Goal: Find specific page/section: Find specific page/section

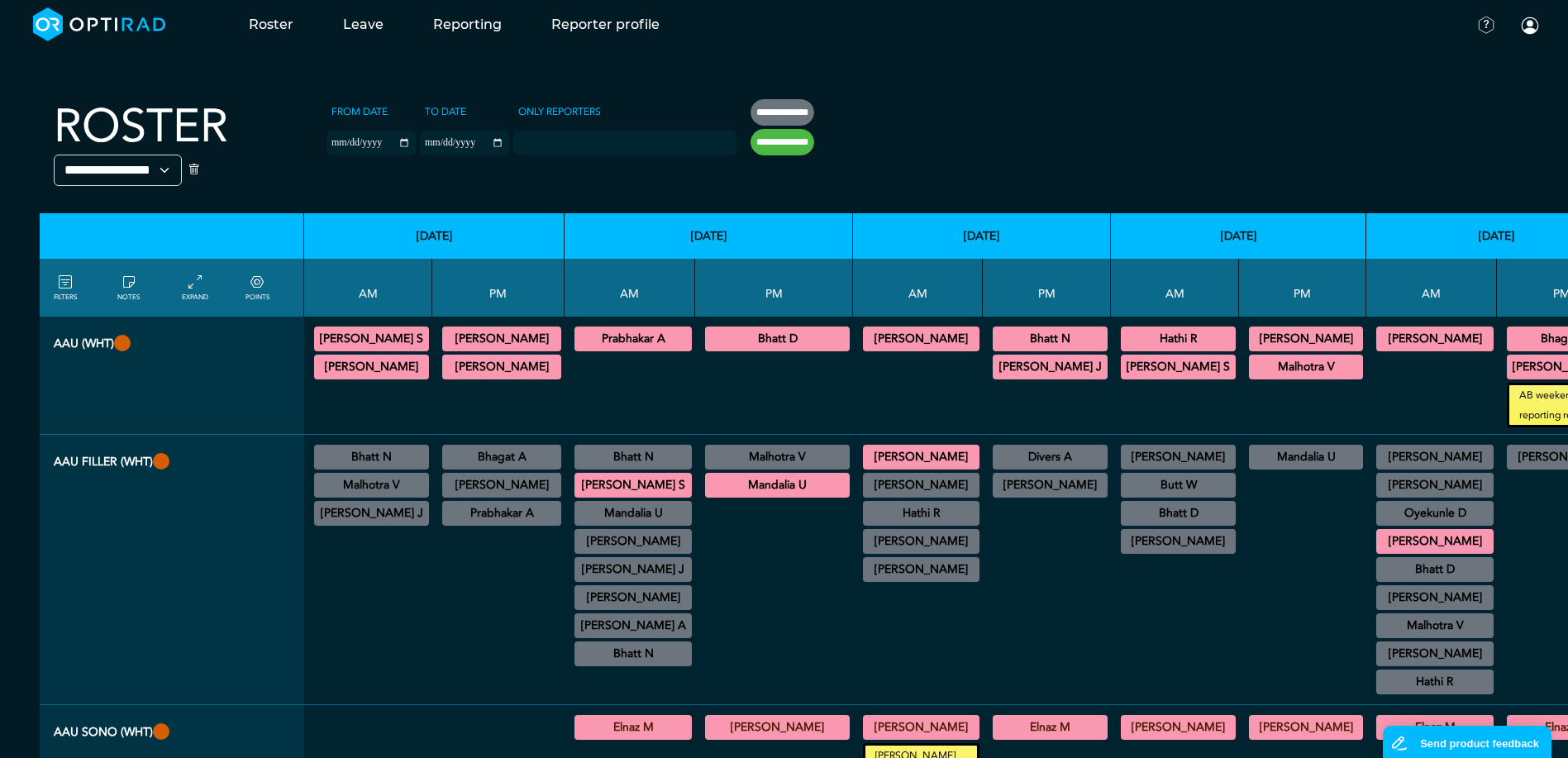
click at [905, 155] on th at bounding box center [1487, 149] width 1270 height 128
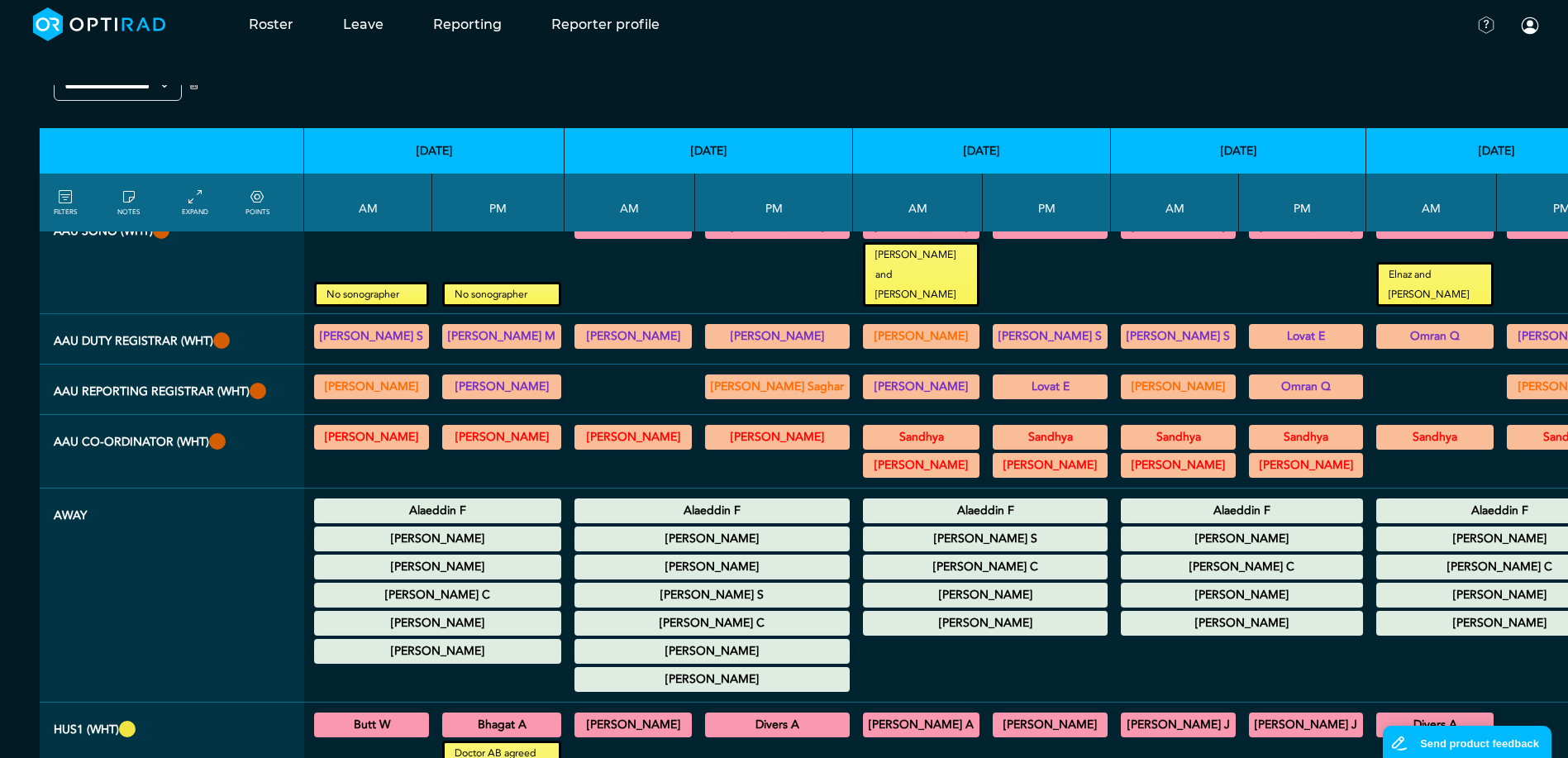
scroll to position [744, 0]
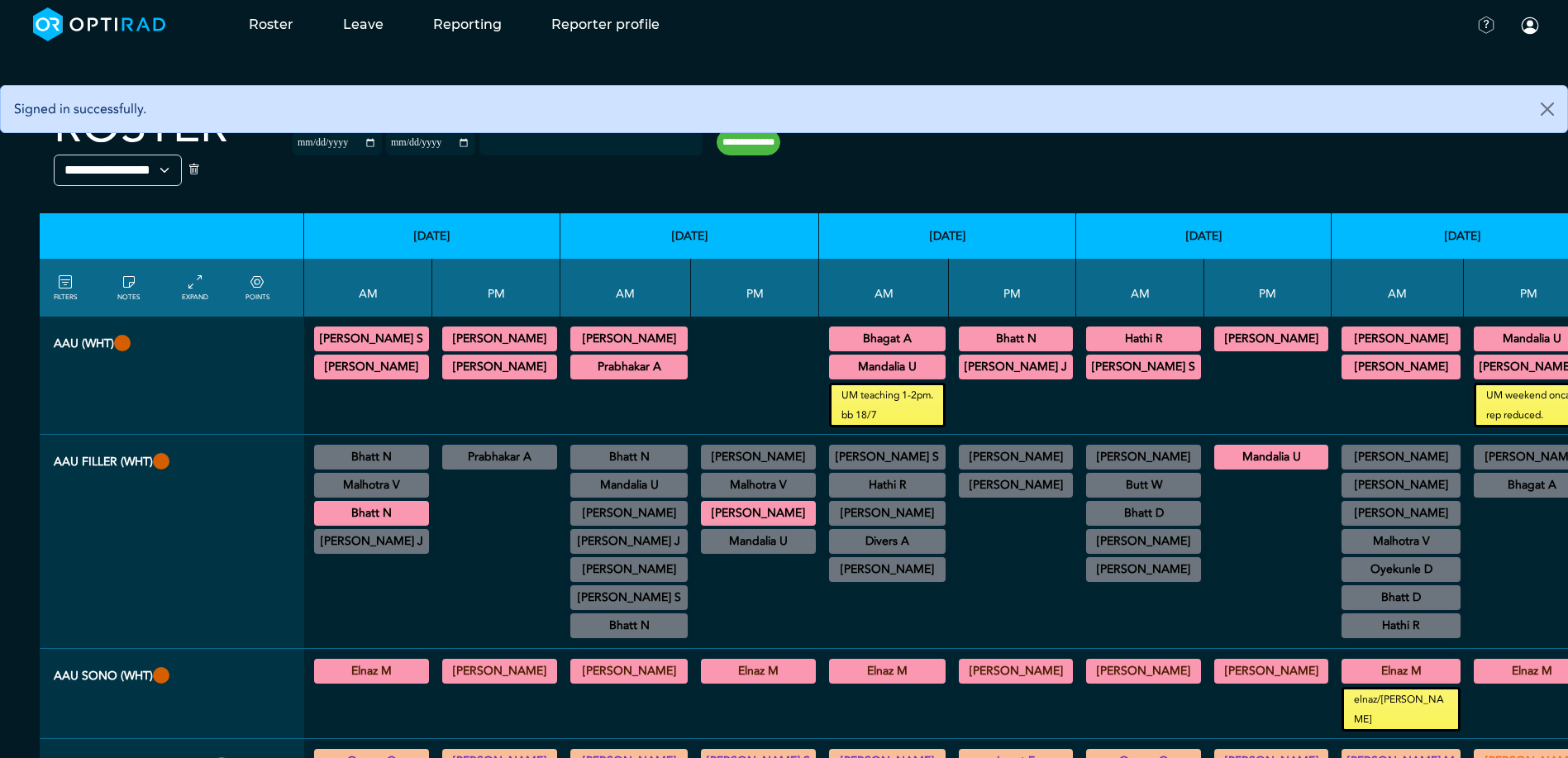
click at [737, 367] on div at bounding box center [755, 375] width 115 height 104
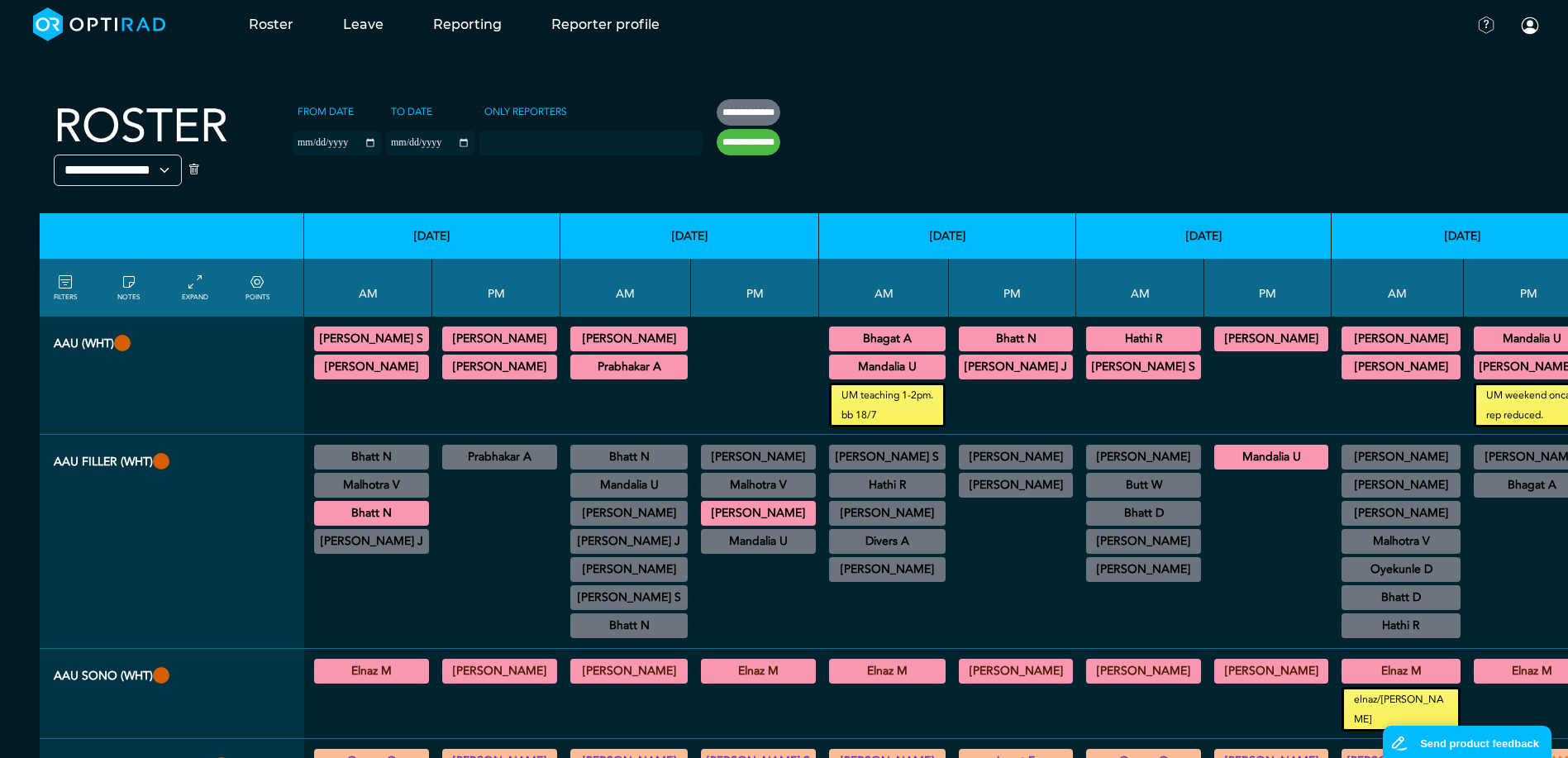
click at [752, 353] on div at bounding box center [755, 375] width 115 height 104
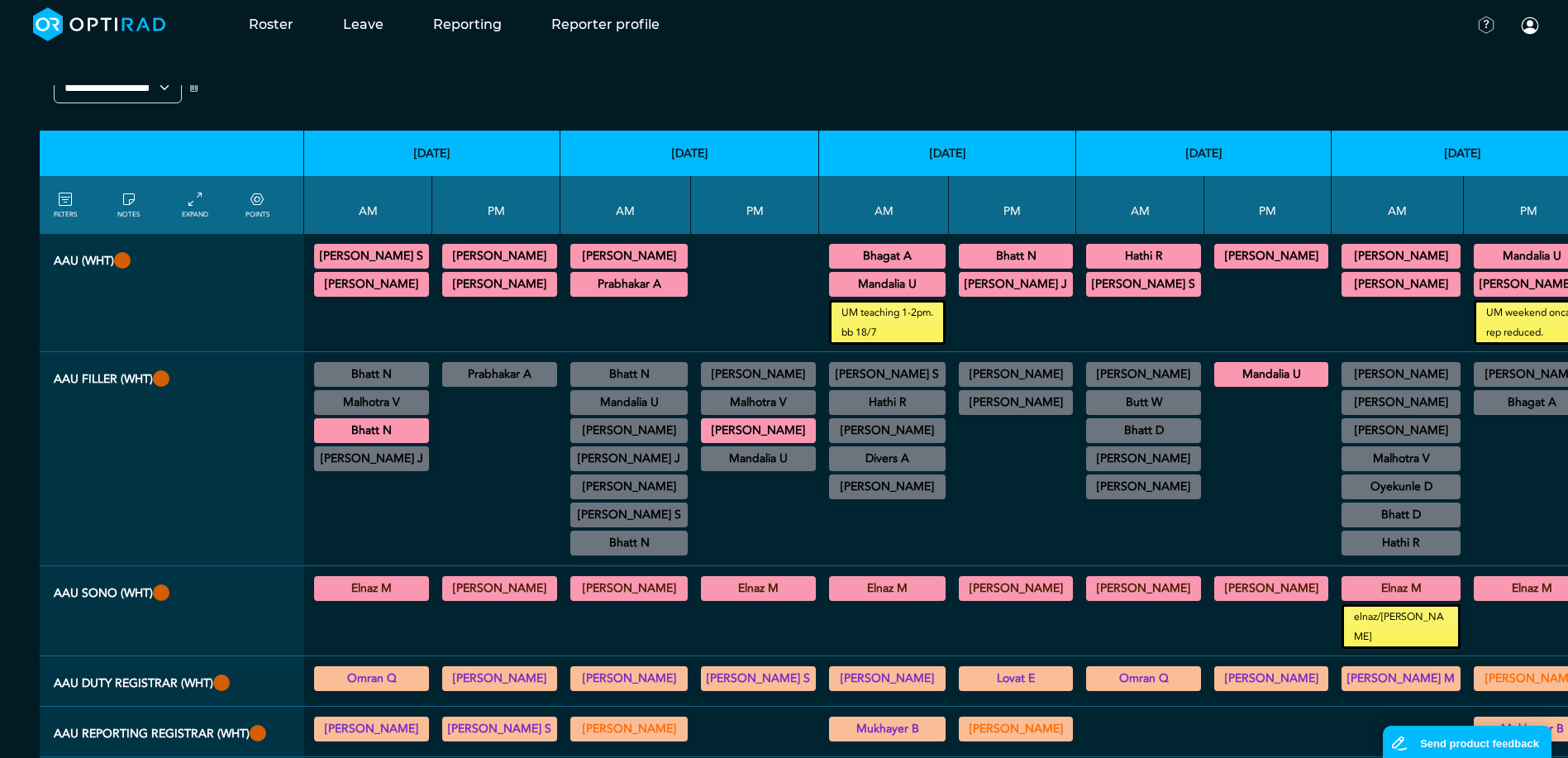
click at [771, 527] on div at bounding box center [755, 516] width 115 height 84
click at [765, 500] on div at bounding box center [755, 516] width 115 height 84
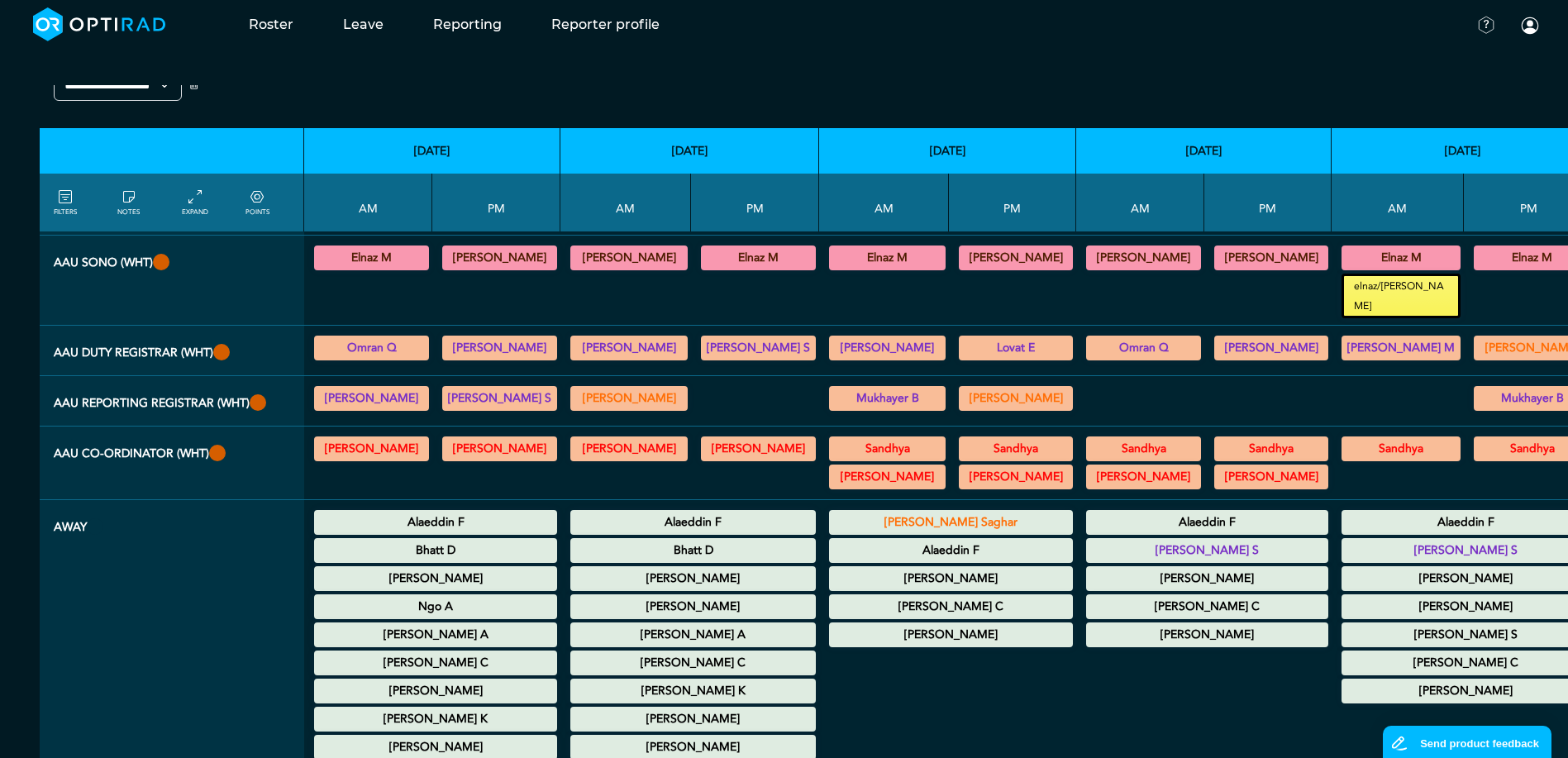
scroll to position [0, 0]
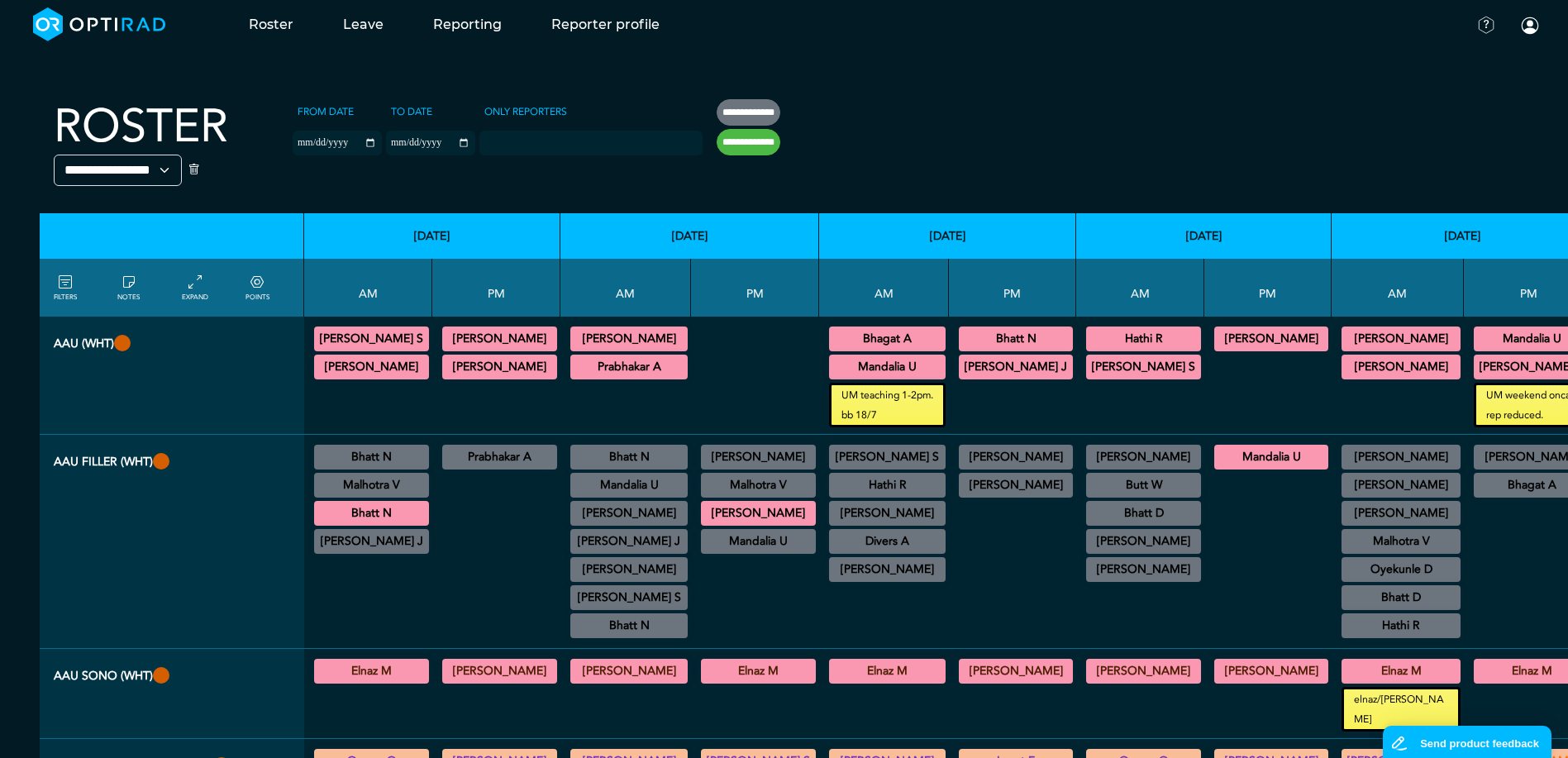
click at [755, 596] on div at bounding box center [755, 598] width 115 height 84
